Goal: Check status: Check status

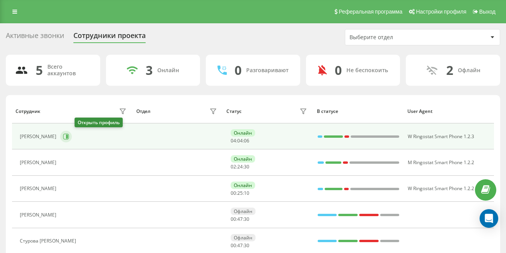
click at [72, 140] on button at bounding box center [66, 137] width 12 height 12
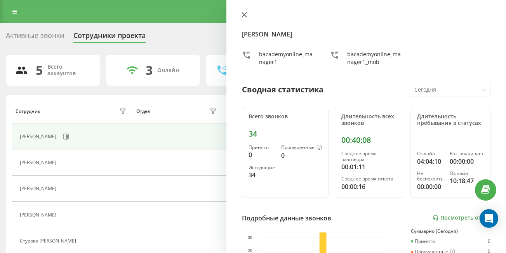
click at [245, 12] on icon at bounding box center [244, 14] width 5 height 5
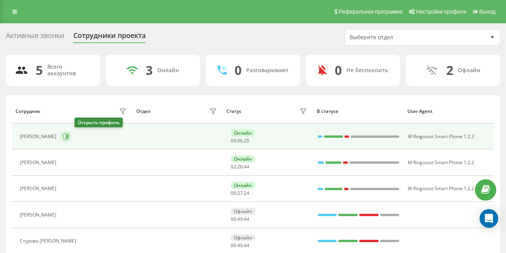
click at [68, 136] on icon at bounding box center [67, 137] width 2 height 4
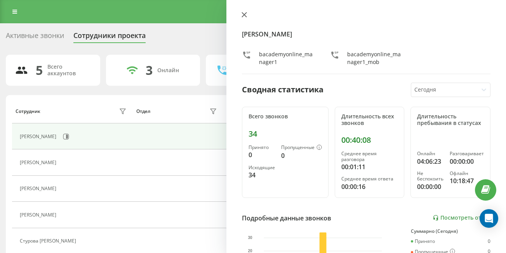
click at [245, 17] on icon at bounding box center [244, 14] width 5 height 5
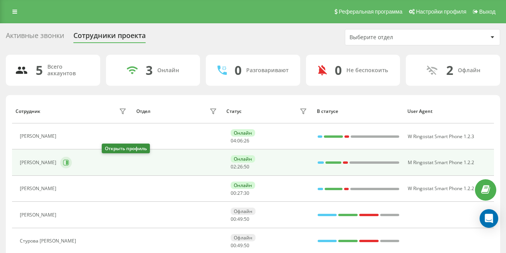
click at [68, 163] on icon at bounding box center [67, 163] width 2 height 4
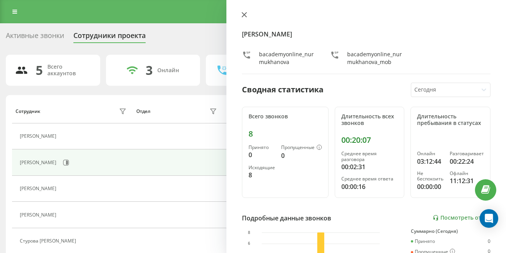
click at [244, 12] on icon at bounding box center [244, 14] width 5 height 5
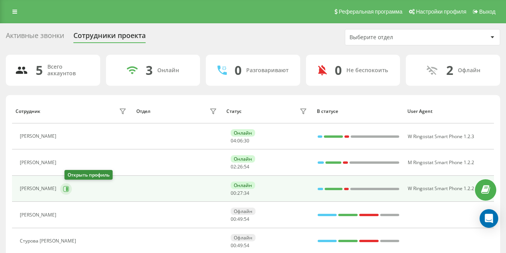
click at [69, 191] on icon at bounding box center [66, 189] width 6 height 6
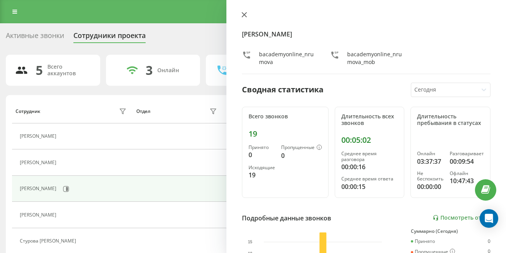
click at [246, 16] on icon at bounding box center [244, 14] width 5 height 5
